Goal: Information Seeking & Learning: Learn about a topic

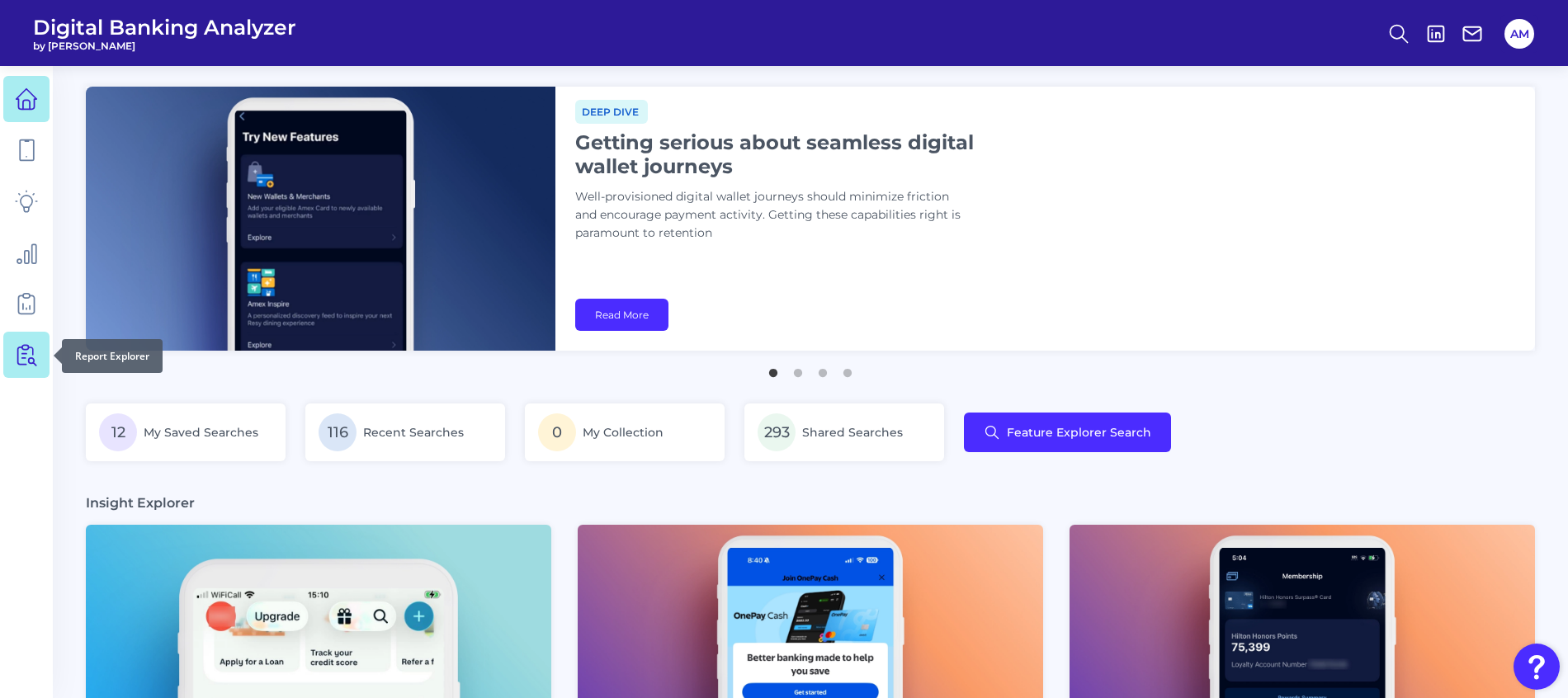
click at [27, 361] on icon at bounding box center [26, 354] width 23 height 23
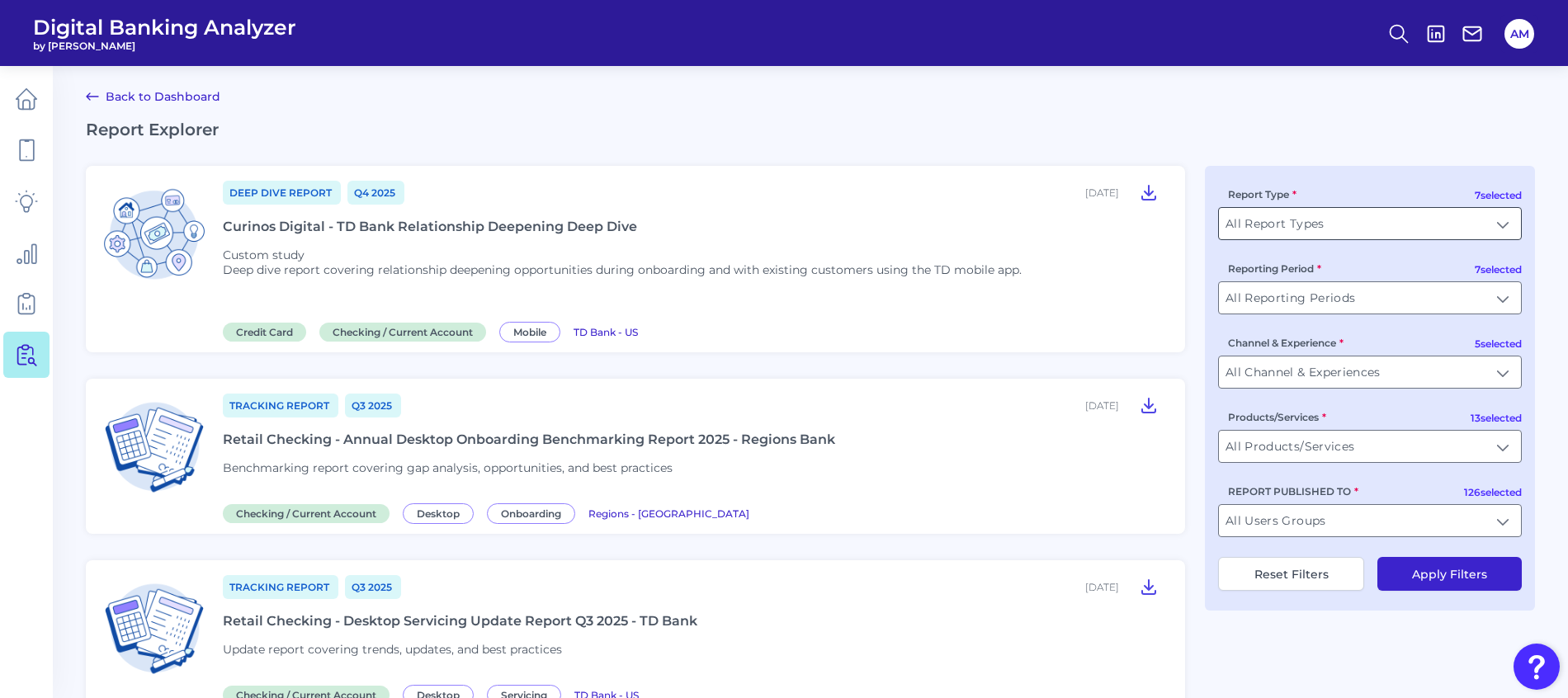
click at [1508, 220] on input "All Report Types" at bounding box center [1370, 224] width 302 height 31
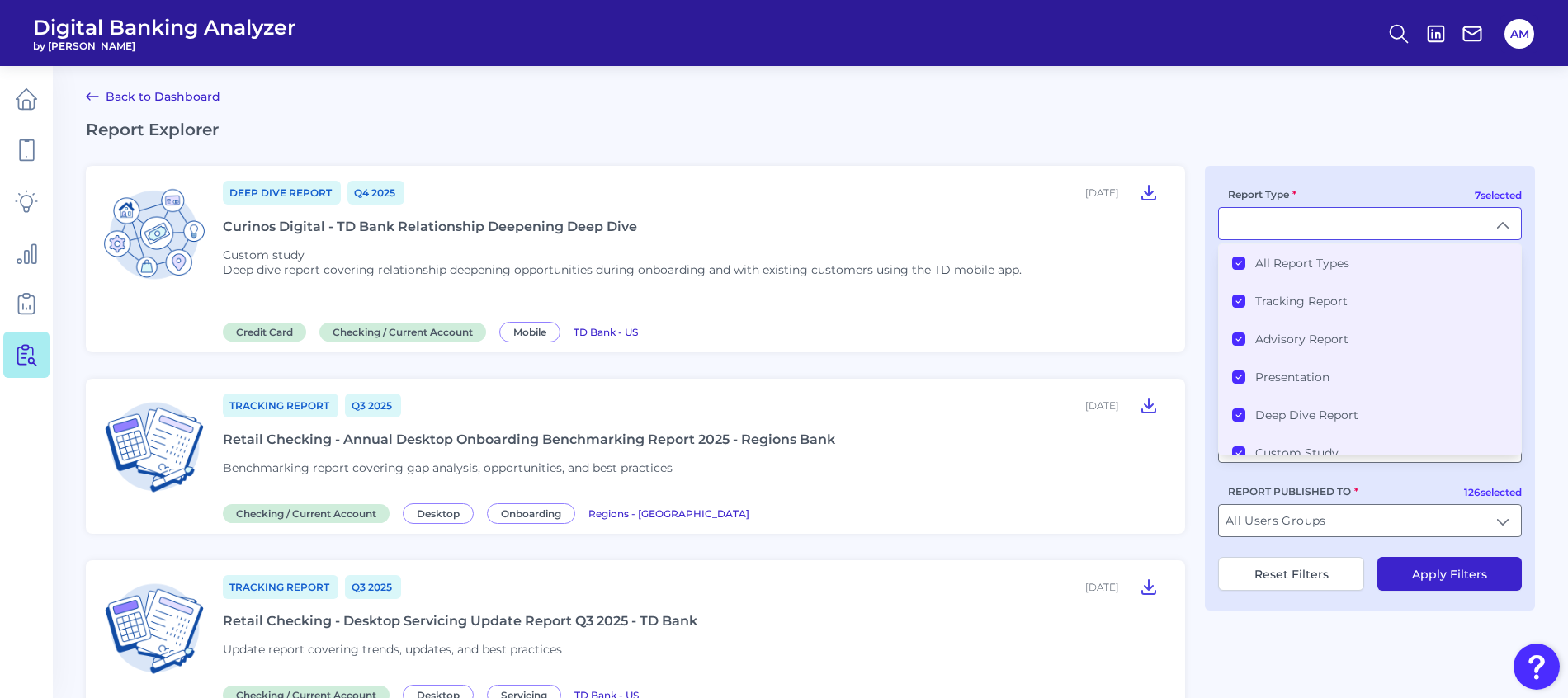
click at [1234, 265] on Types "All Report Types" at bounding box center [1239, 263] width 13 height 13
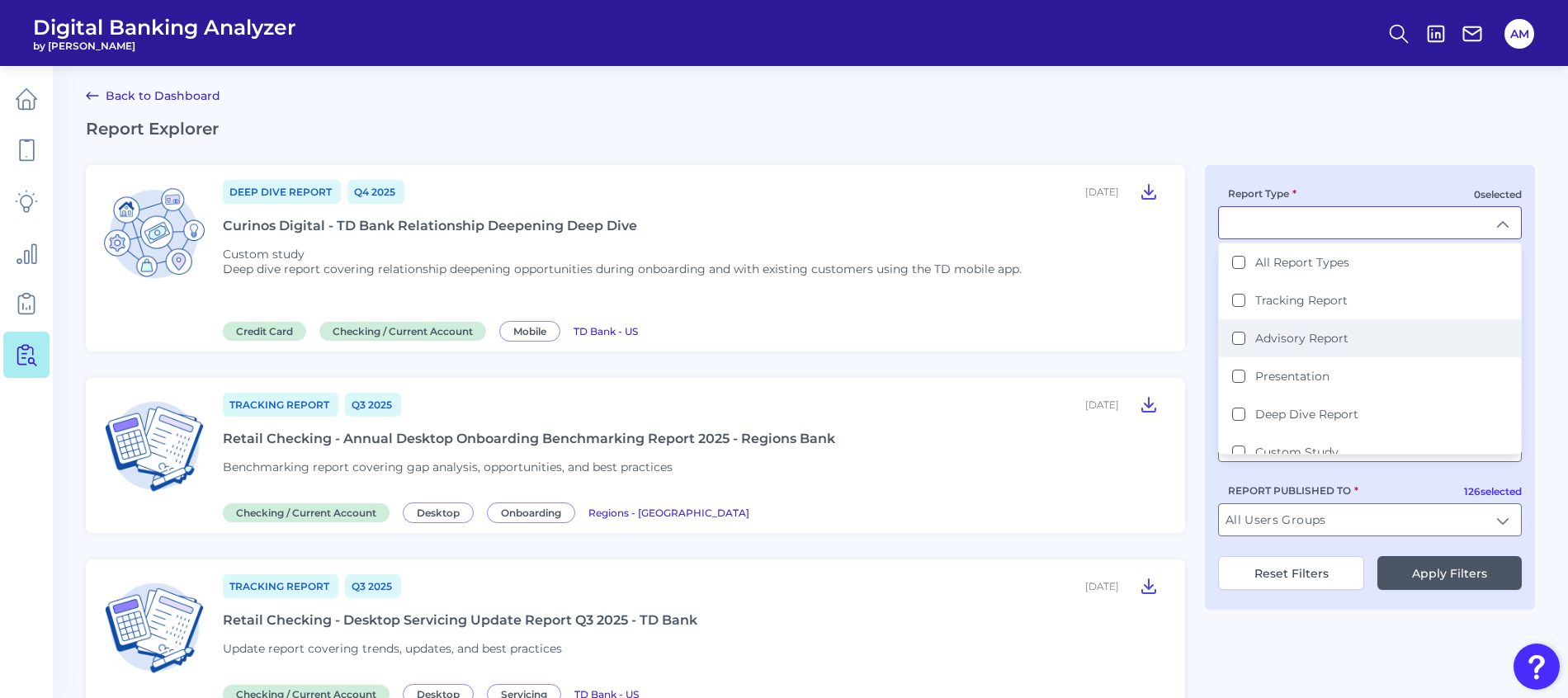
scroll to position [93, 0]
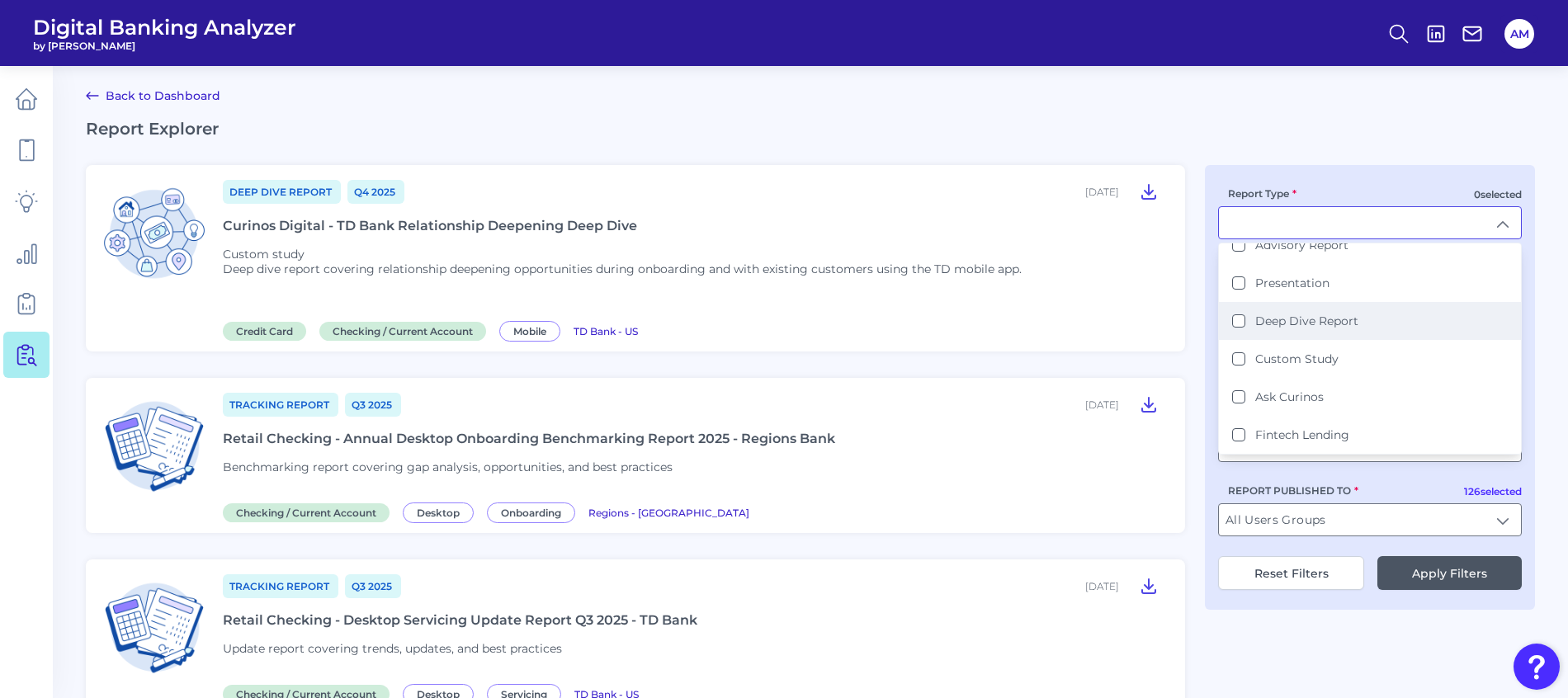
click at [1243, 319] on Report "Deep Dive Report" at bounding box center [1239, 321] width 13 height 13
type input "Deep Dive Report"
click at [1411, 572] on button "Apply Filters" at bounding box center [1450, 572] width 145 height 34
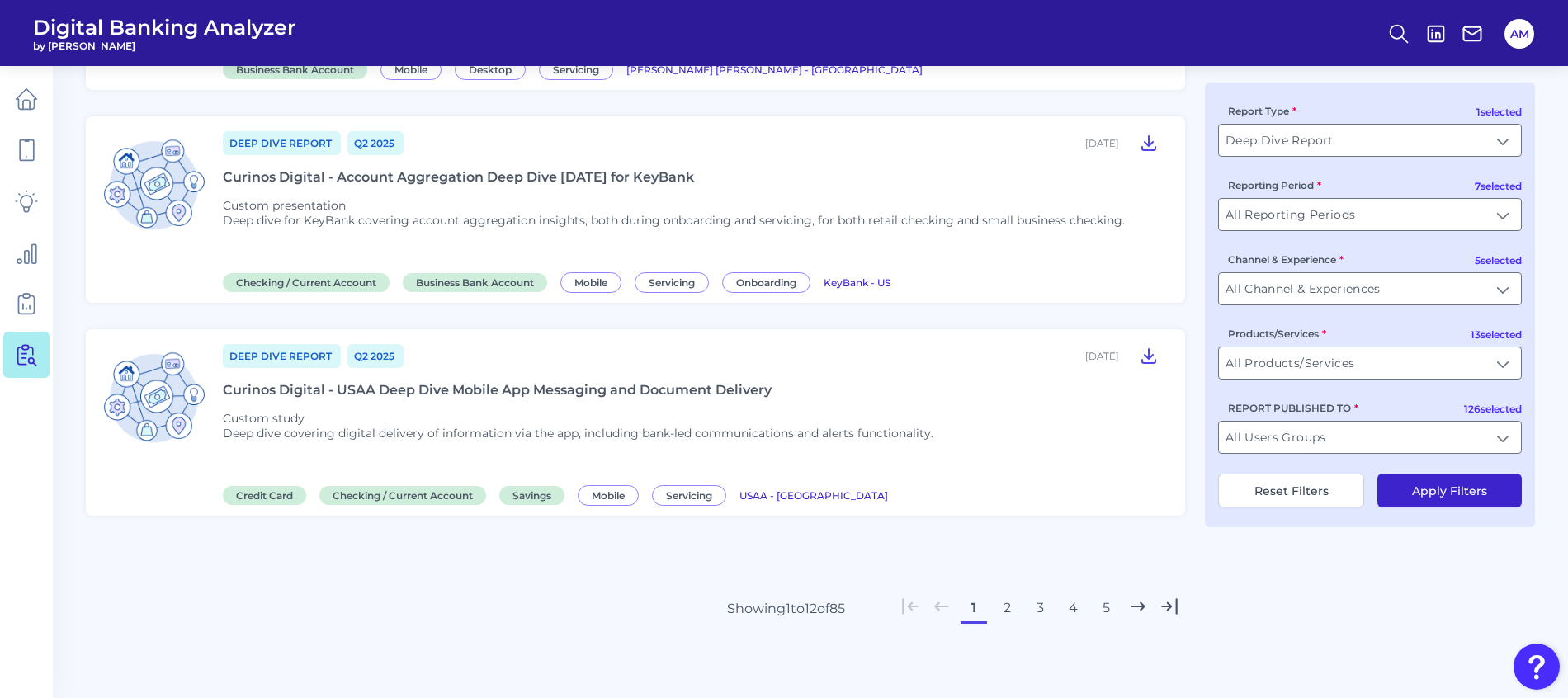
scroll to position [2161, 0]
click at [1013, 607] on button "2" at bounding box center [1006, 607] width 27 height 27
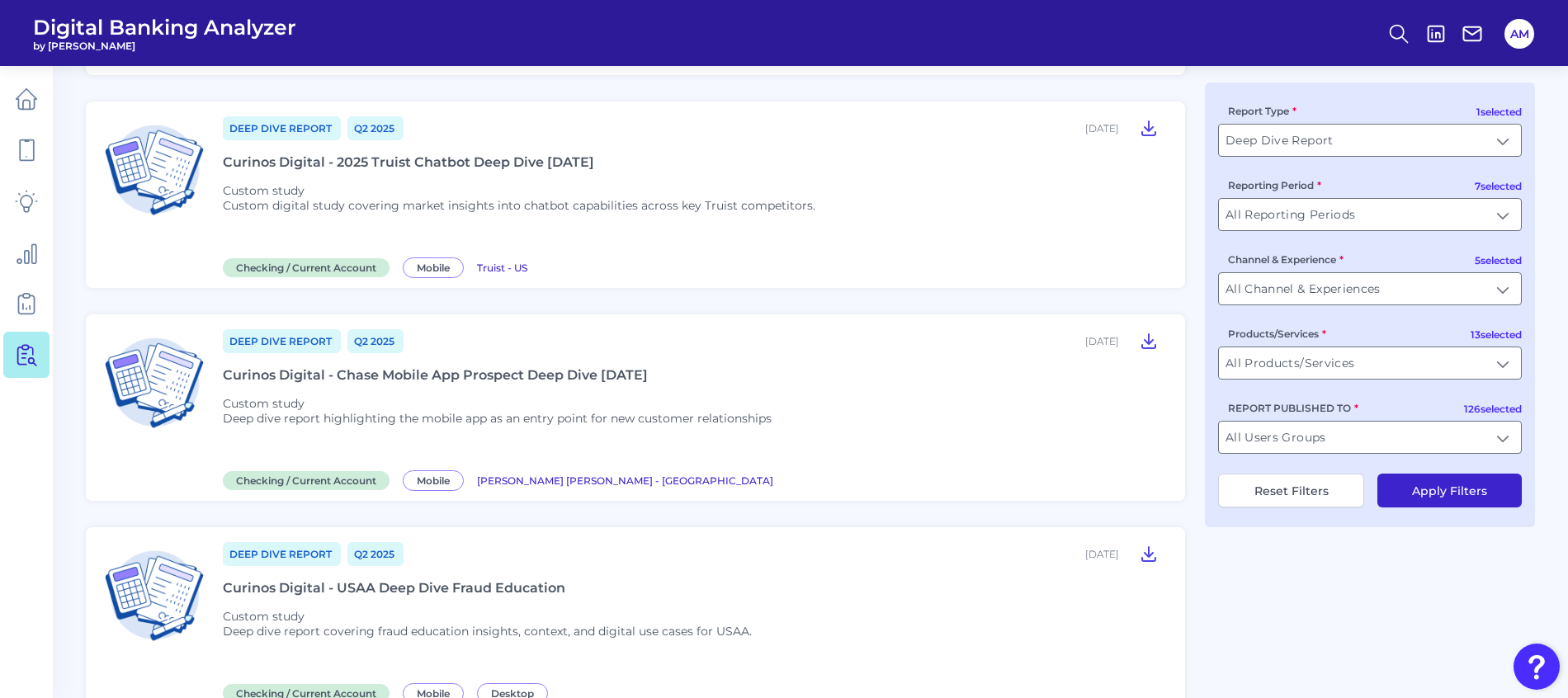
scroll to position [0, 0]
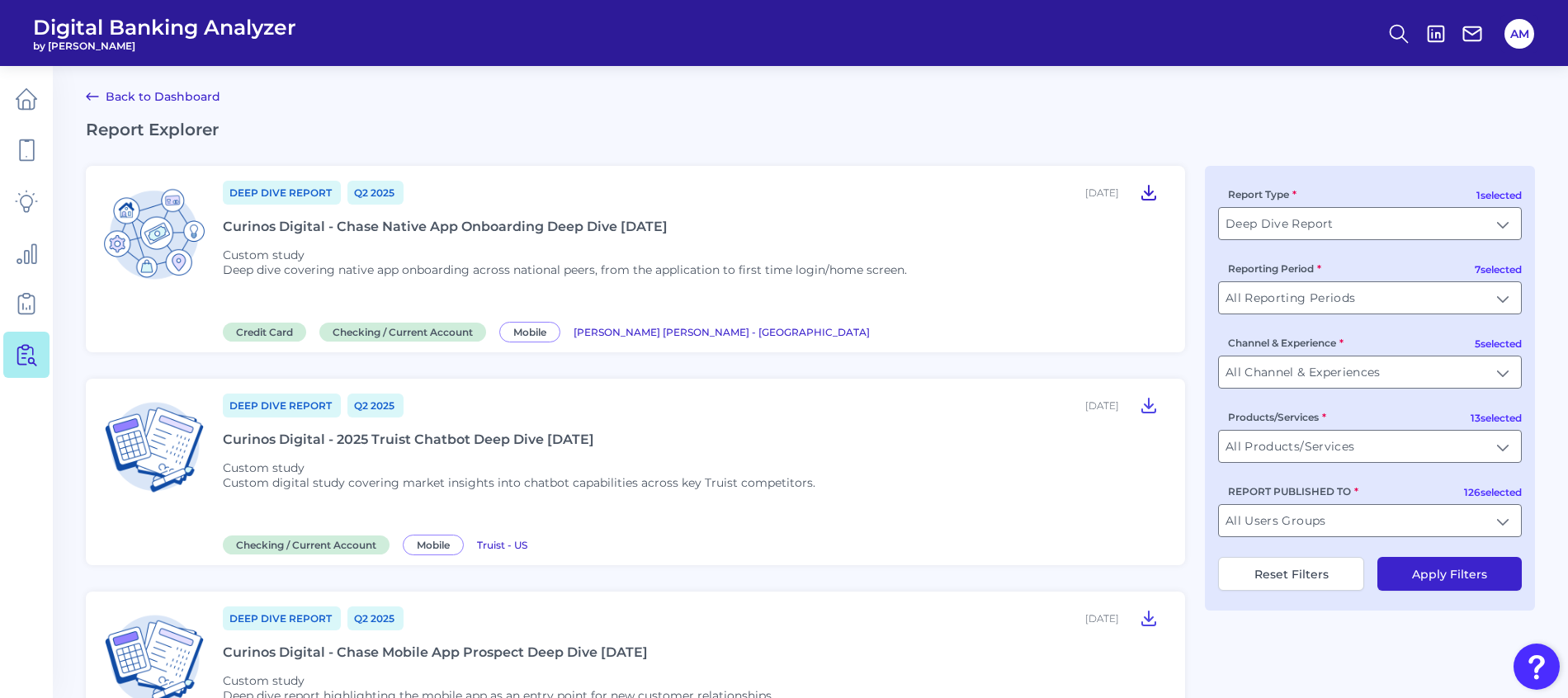
click at [1151, 192] on icon at bounding box center [1149, 192] width 20 height 20
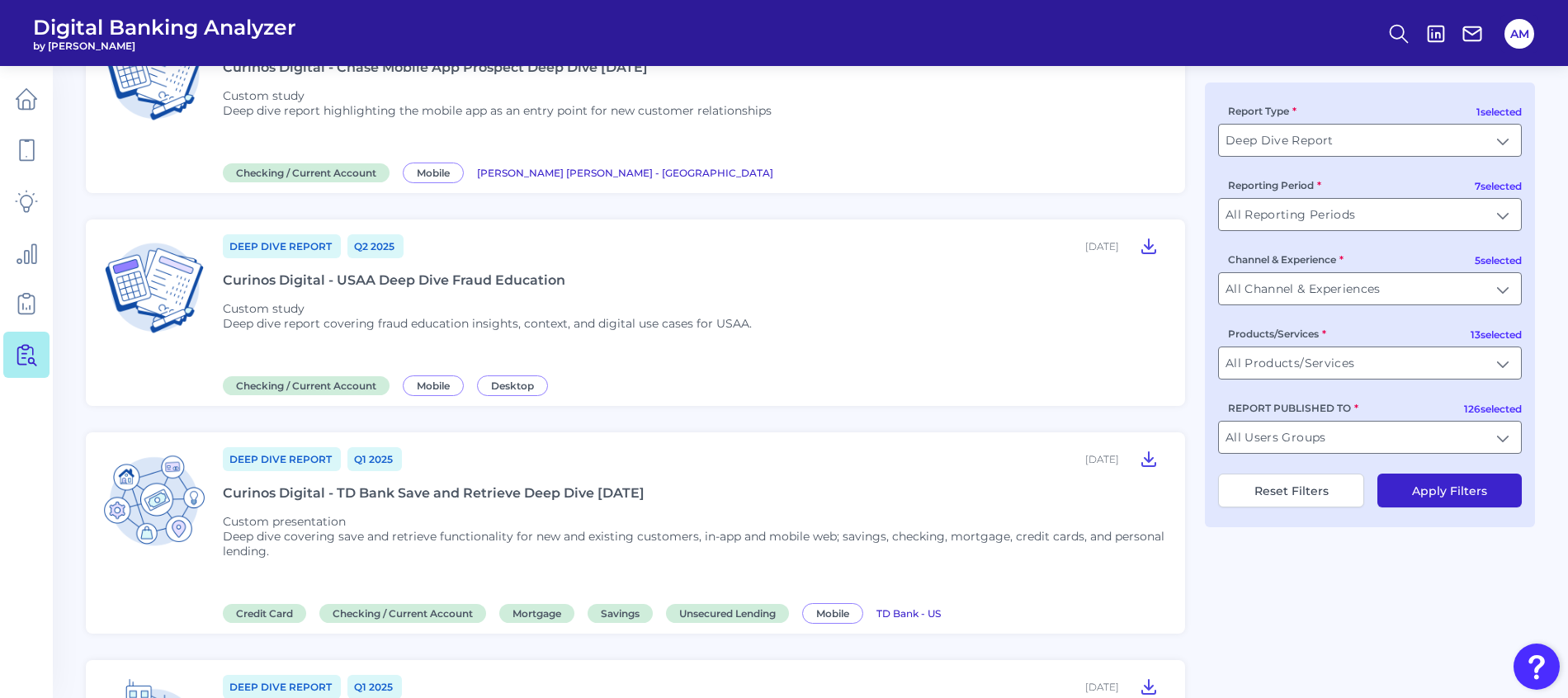
scroll to position [619, 0]
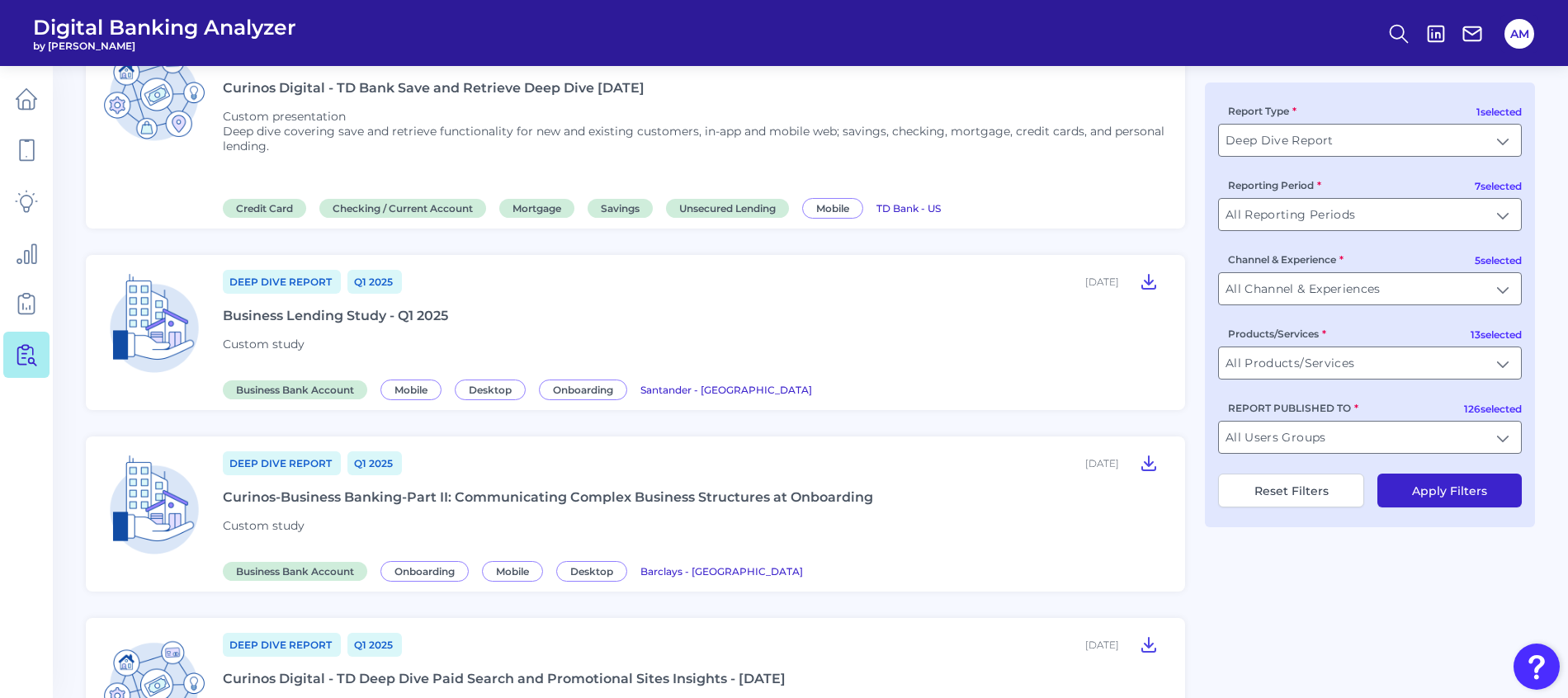
scroll to position [2068, 0]
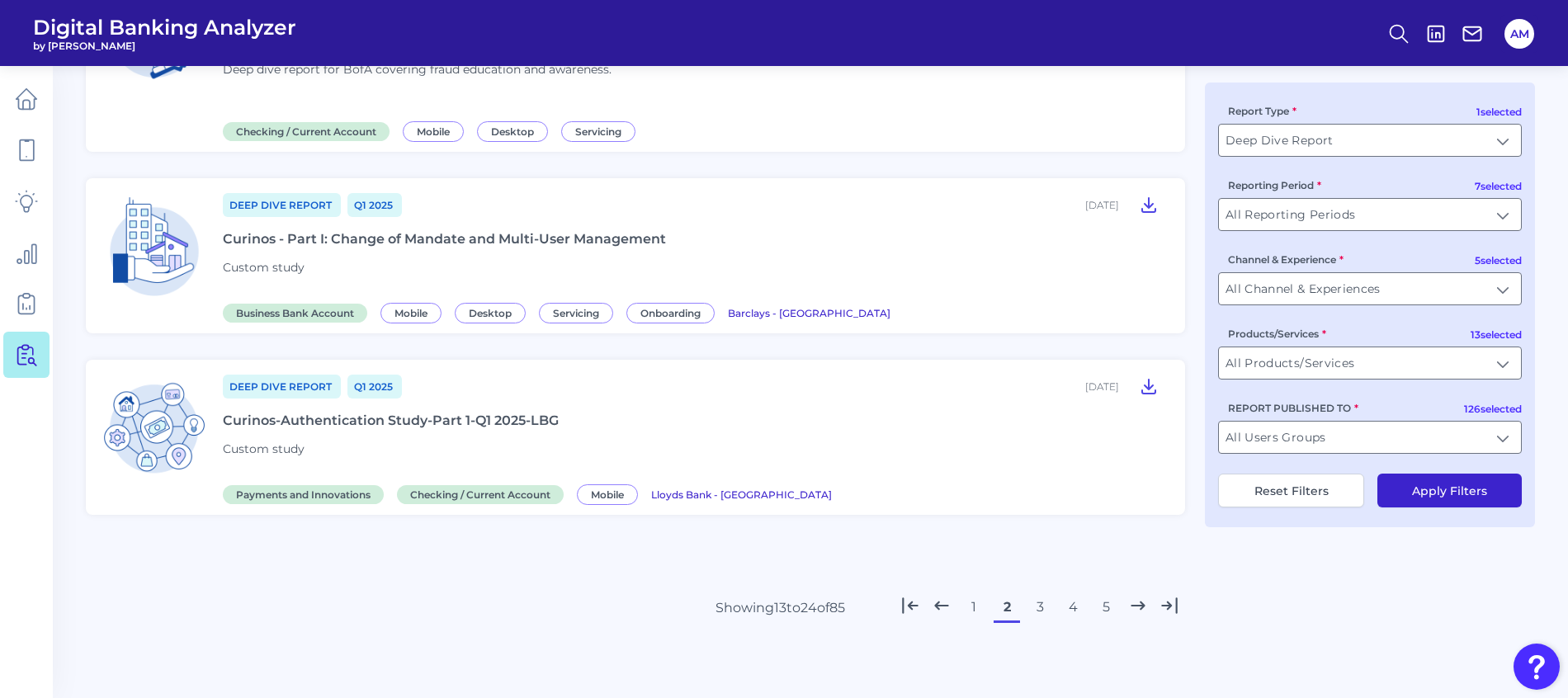
click at [970, 612] on button "1" at bounding box center [973, 607] width 27 height 27
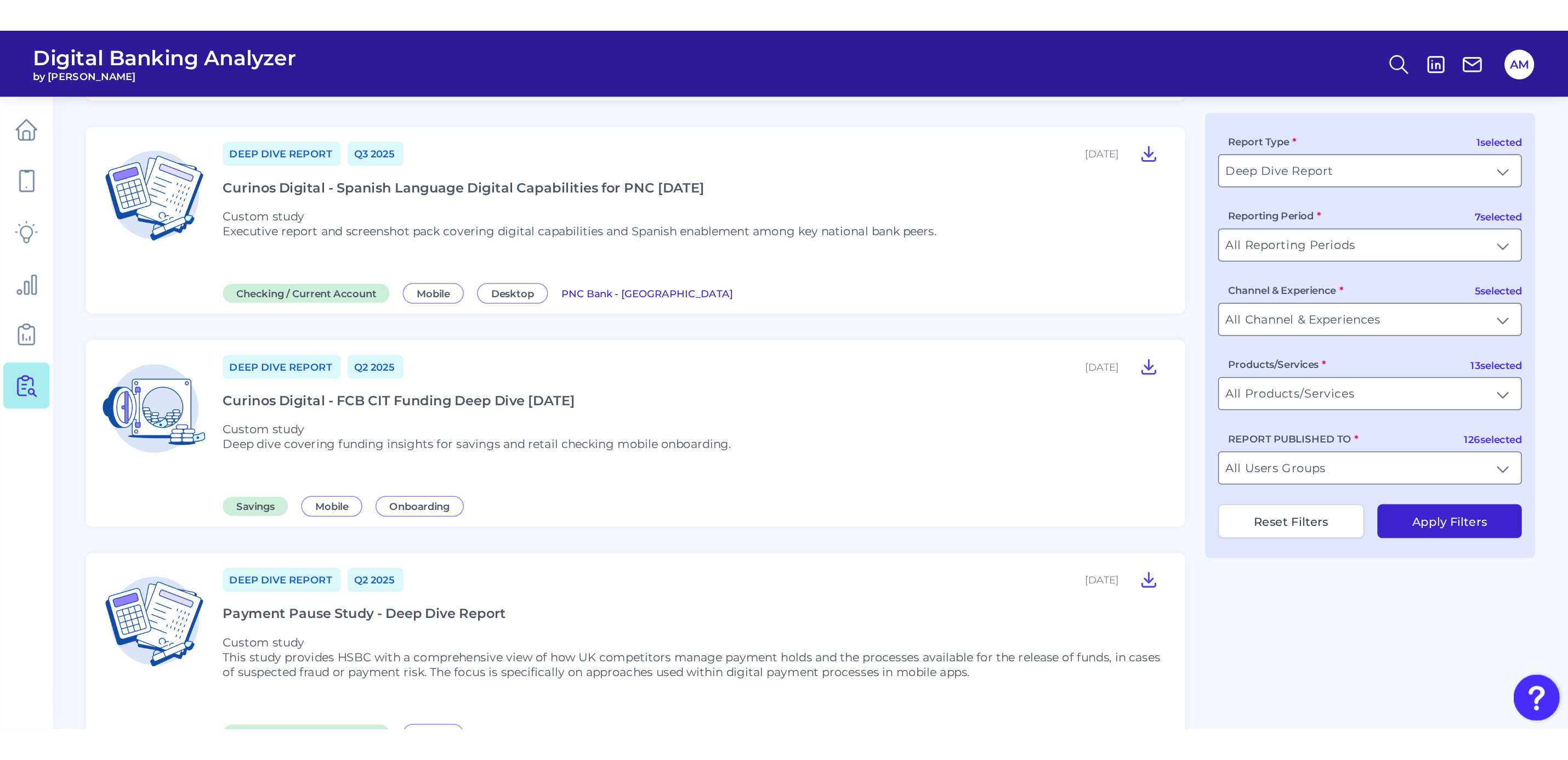
scroll to position [778, 0]
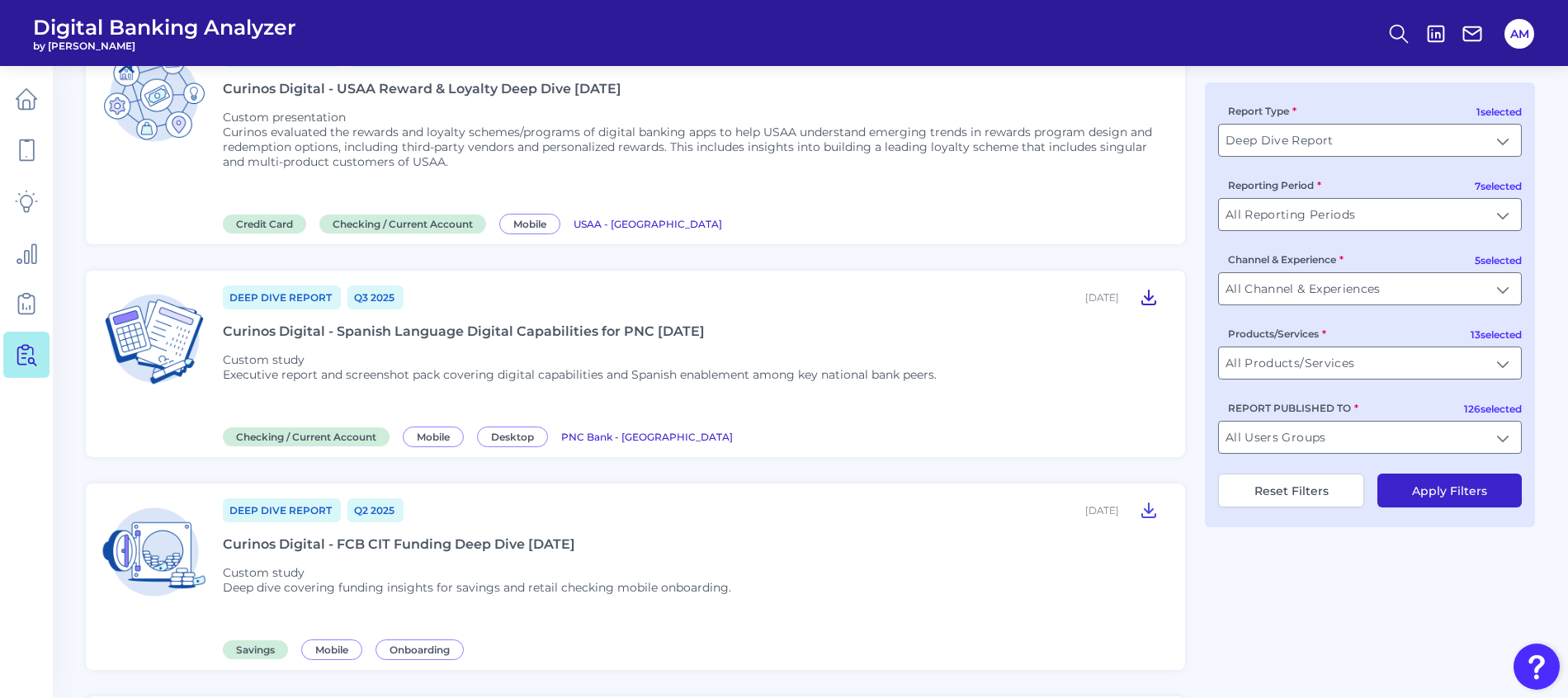
click at [1148, 293] on icon at bounding box center [1149, 297] width 13 height 14
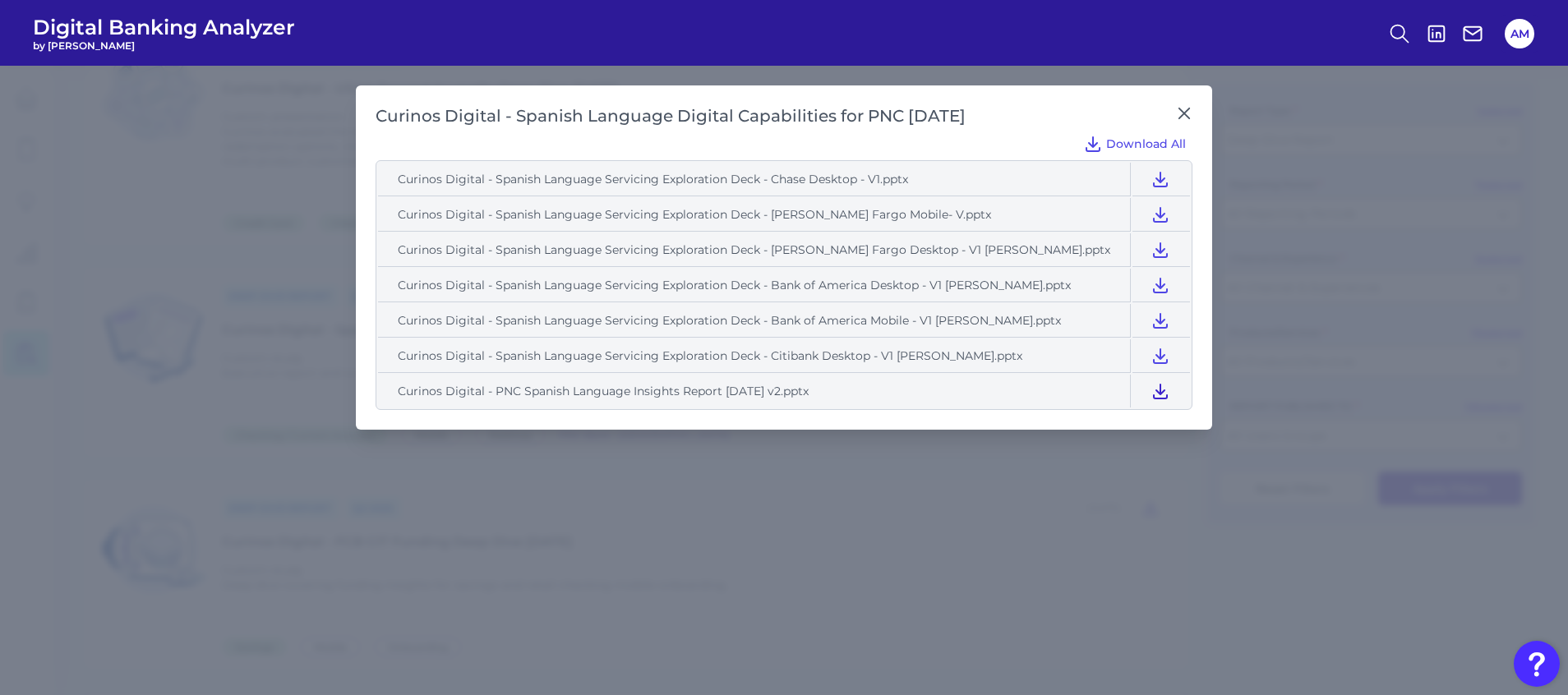
click at [1150, 395] on icon at bounding box center [1160, 391] width 20 height 20
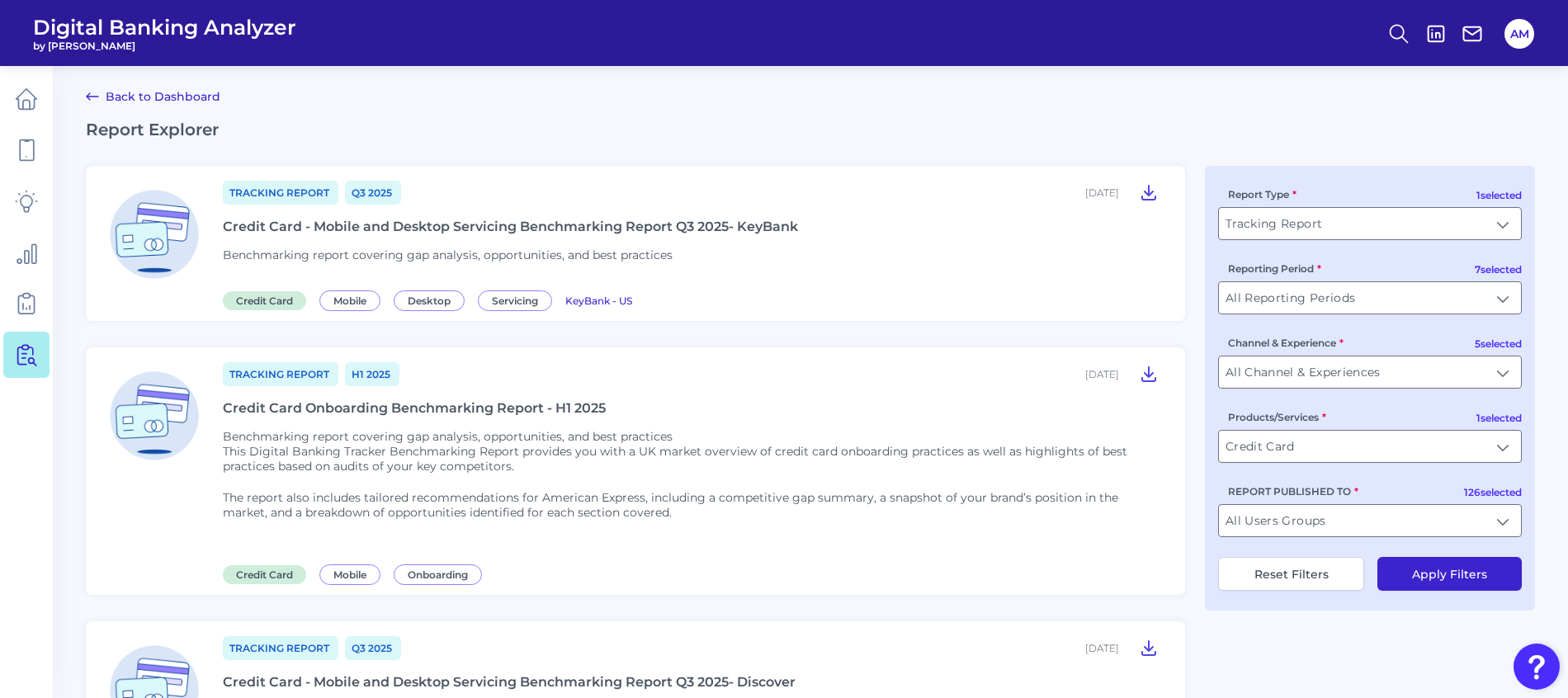
scroll to position [623, 0]
